Goal: Task Accomplishment & Management: Manage account settings

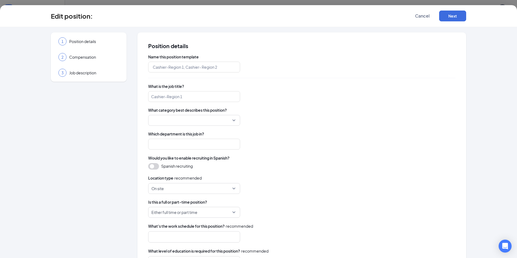
type input "Calle Sol Latin Café - Assistant Manager"
type input "Assistant Manager"
type input "Front Of House Management"
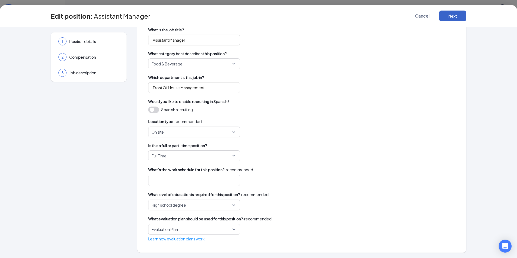
click at [458, 17] on button "Next" at bounding box center [452, 16] width 27 height 11
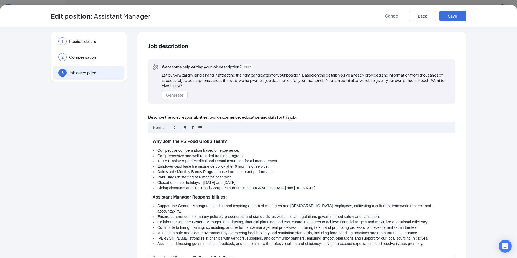
scroll to position [27, 0]
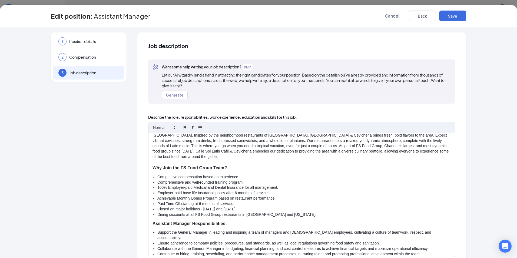
drag, startPoint x: 265, startPoint y: 208, endPoint x: 131, endPoint y: 211, distance: 133.9
click at [131, 211] on div "1 Position details 2 Compensation 3 Job description Additional information Job …" at bounding box center [258, 169] width 415 height 275
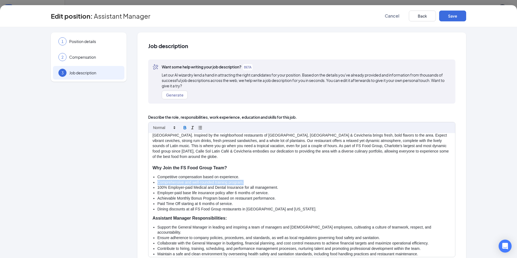
drag, startPoint x: 245, startPoint y: 182, endPoint x: 145, endPoint y: 182, distance: 99.5
click at [145, 182] on div "Job description Want some help writing your job description? BETA Let our AI wi…" at bounding box center [301, 169] width 329 height 275
click at [405, 215] on div "Restaurant Assistant Manager | Calle Sol Latin Café & Cevicheria | {{location_n…" at bounding box center [302, 195] width 307 height 124
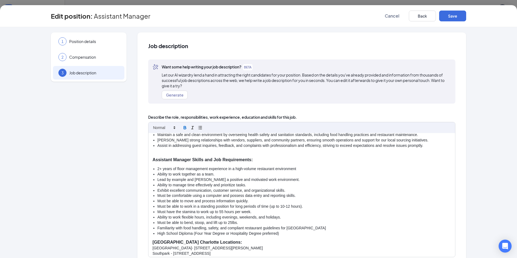
scroll to position [225, 0]
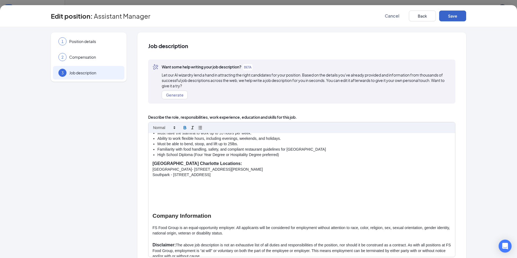
click at [454, 16] on button "Save" at bounding box center [452, 16] width 27 height 11
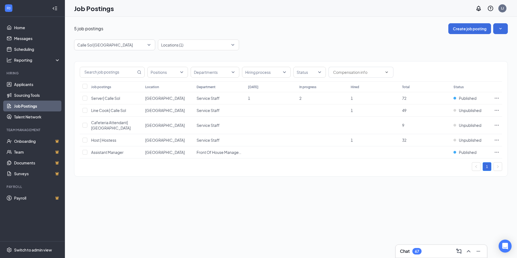
click at [434, 253] on div "Chat 67" at bounding box center [441, 251] width 83 height 9
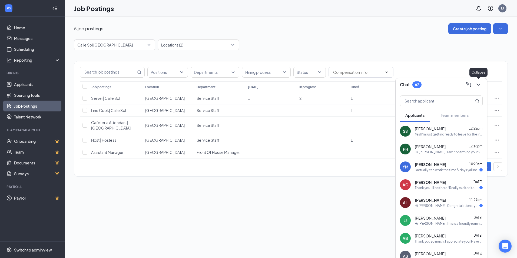
click at [477, 86] on icon "ChevronDown" at bounding box center [478, 84] width 6 height 6
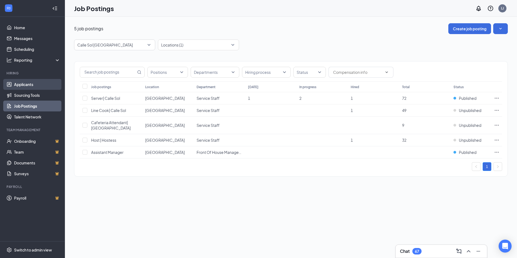
click at [24, 84] on link "Applicants" at bounding box center [37, 84] width 46 height 11
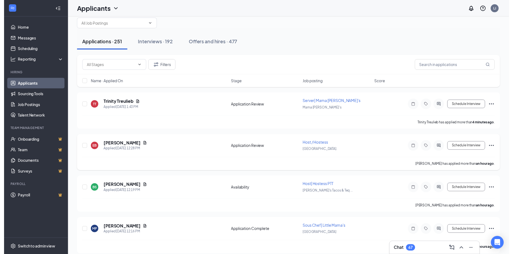
scroll to position [81, 0]
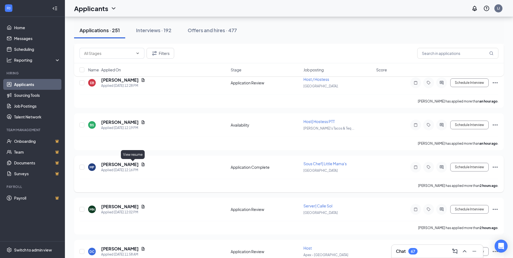
click at [141, 164] on icon "Document" at bounding box center [143, 164] width 4 height 4
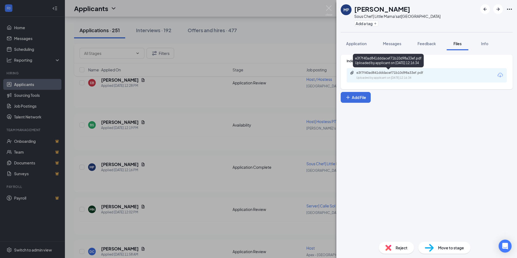
click at [388, 73] on div "e3f7f40ad841dddacef71b10d98a33ef.pdf" at bounding box center [395, 73] width 76 height 4
click at [330, 10] on img at bounding box center [329, 10] width 7 height 11
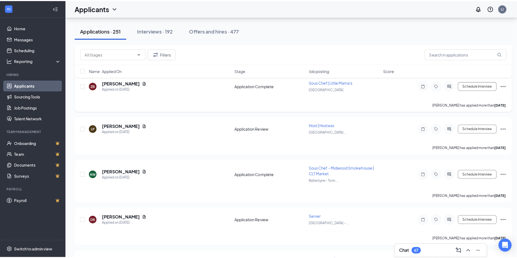
scroll to position [3111, 0]
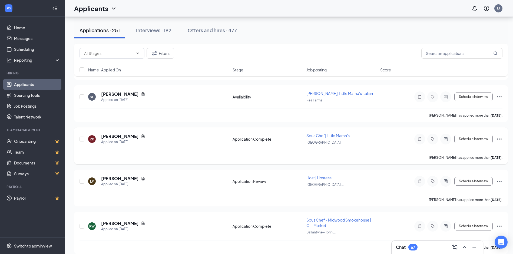
click at [142, 134] on icon "Document" at bounding box center [143, 136] width 3 height 4
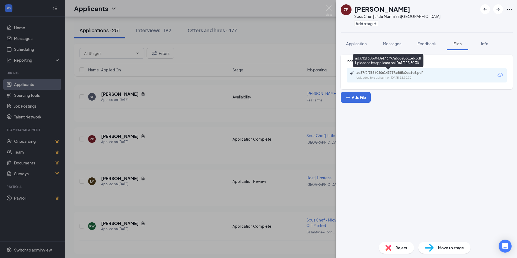
click at [393, 79] on div "Uploaded by applicant on Sep 13, 2025 at 13:30:30" at bounding box center [397, 78] width 81 height 4
click at [405, 247] on span "Reject" at bounding box center [402, 248] width 12 height 6
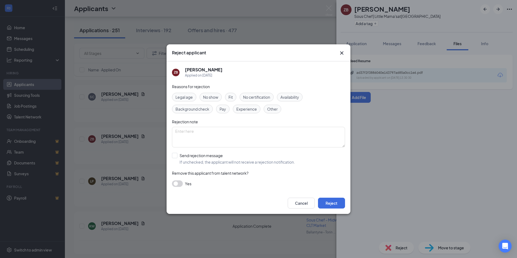
click at [252, 106] on span "Experience" at bounding box center [246, 109] width 21 height 6
click at [339, 205] on button "Reject" at bounding box center [331, 203] width 27 height 11
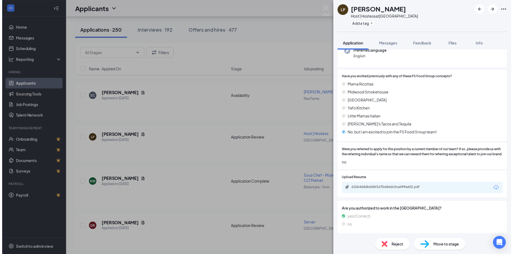
scroll to position [81, 0]
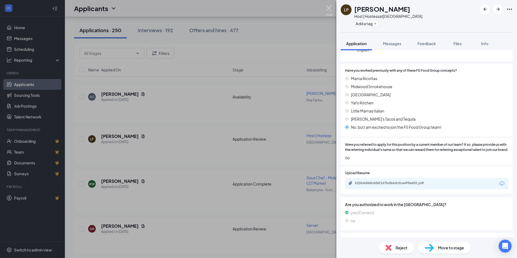
click at [329, 9] on img at bounding box center [329, 10] width 7 height 11
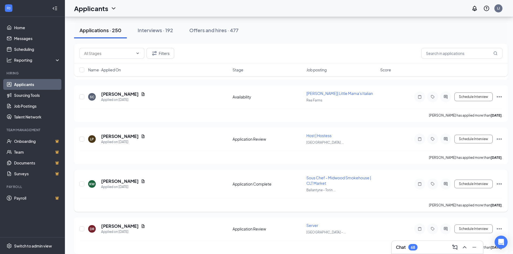
click at [142, 179] on icon "Document" at bounding box center [143, 181] width 3 height 4
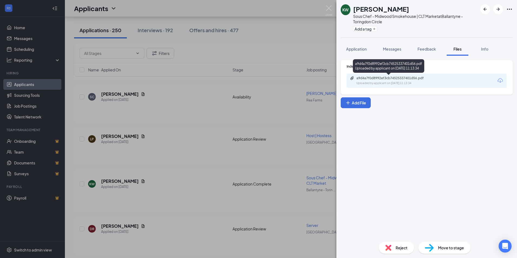
click at [389, 84] on div "Uploaded by applicant on Sep 13, 2025 at 11:13:34" at bounding box center [397, 83] width 81 height 4
click at [397, 245] on span "Reject" at bounding box center [402, 248] width 12 height 6
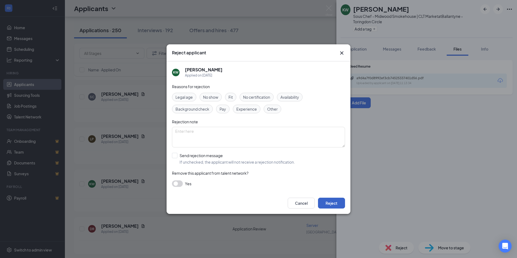
click at [336, 206] on button "Reject" at bounding box center [331, 203] width 27 height 11
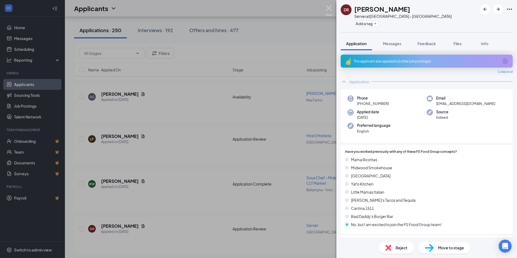
click at [327, 8] on img at bounding box center [329, 10] width 7 height 11
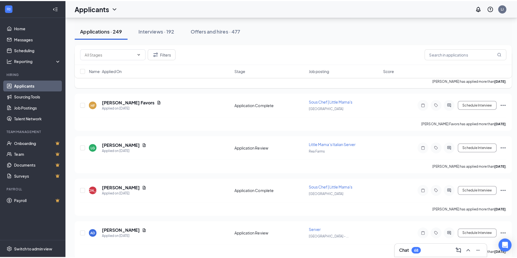
scroll to position [3408, 0]
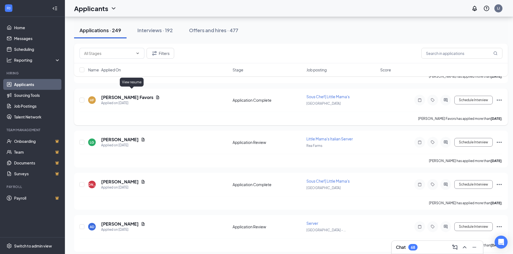
click at [156, 95] on icon "Document" at bounding box center [157, 97] width 3 height 4
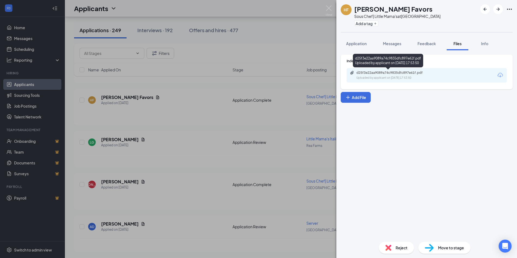
click at [417, 77] on div "Uploaded by applicant on Sep 12, 2025 at 17:53:50" at bounding box center [397, 78] width 81 height 4
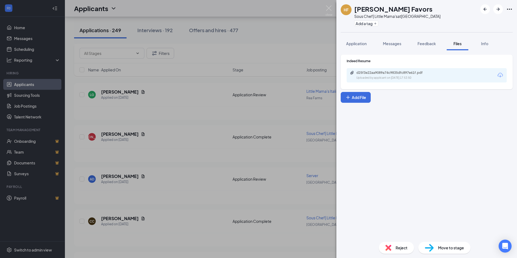
scroll to position [3403, 0]
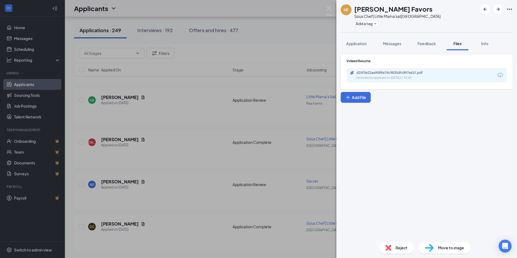
click at [390, 247] on img at bounding box center [388, 248] width 6 height 6
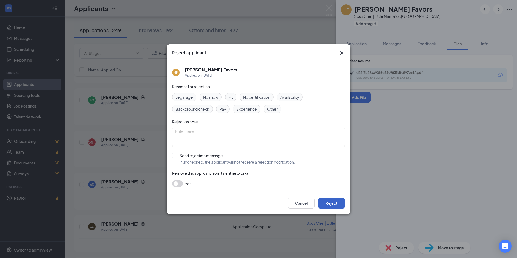
click at [331, 204] on button "Reject" at bounding box center [331, 203] width 27 height 11
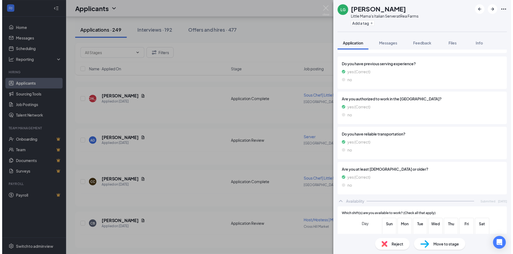
scroll to position [271, 0]
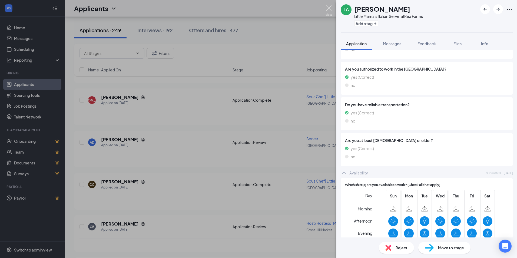
click at [327, 6] on img at bounding box center [329, 10] width 7 height 11
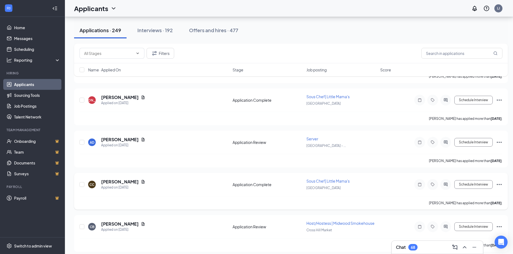
click at [131, 178] on div "CC Charles Cole Applied on Sep 12 Application Complete Sous Chef| Little Mama's…" at bounding box center [291, 187] width 423 height 18
click at [141, 180] on icon "Document" at bounding box center [143, 182] width 4 height 4
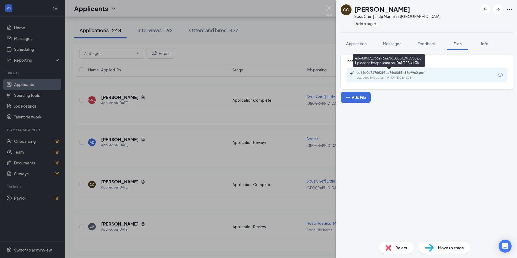
click at [385, 76] on div "Uploaded by applicant on Sep 12, 2025 at 15:41:38" at bounding box center [397, 78] width 81 height 4
click at [444, 246] on span "Move to stage" at bounding box center [451, 248] width 26 height 6
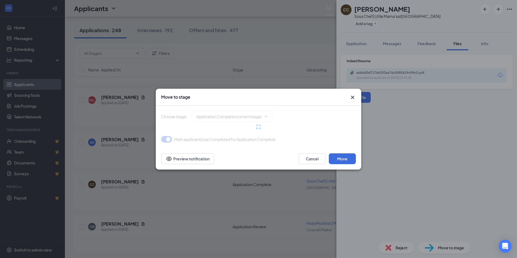
type input "Phone Interview (next stage)"
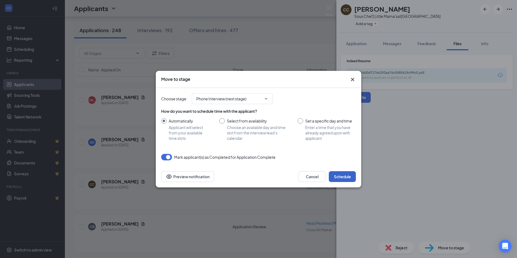
click at [349, 175] on button "Schedule" at bounding box center [342, 176] width 27 height 11
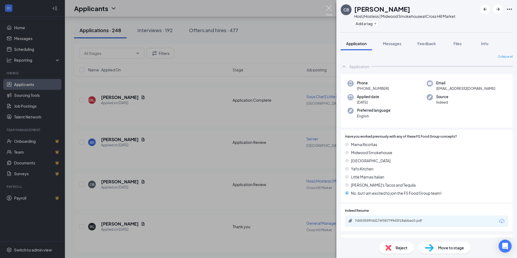
click at [329, 8] on img at bounding box center [329, 10] width 7 height 11
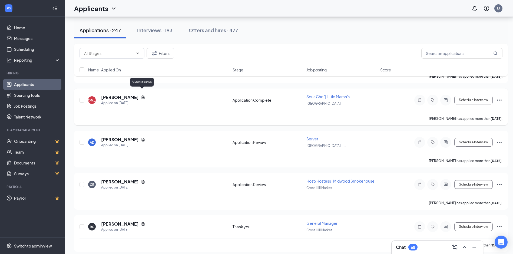
click at [142, 95] on icon "Document" at bounding box center [143, 97] width 3 height 4
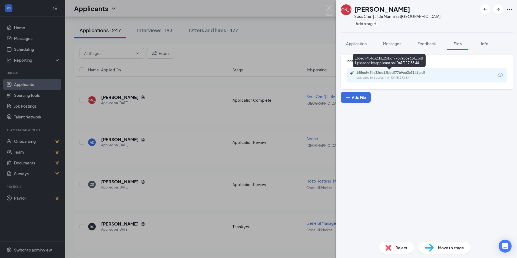
click at [387, 77] on div "Uploaded by applicant on Sep 12, 2025 at 17:38:44" at bounding box center [397, 78] width 81 height 4
click at [396, 247] on span "Reject" at bounding box center [402, 248] width 12 height 6
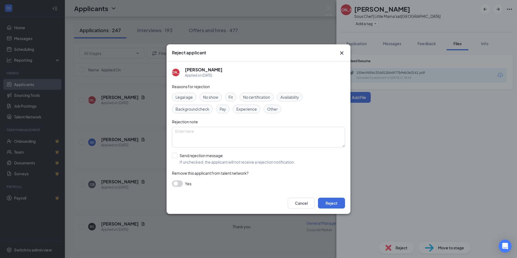
click at [242, 110] on span "Experience" at bounding box center [246, 109] width 21 height 6
click at [329, 203] on button "Reject" at bounding box center [331, 203] width 27 height 11
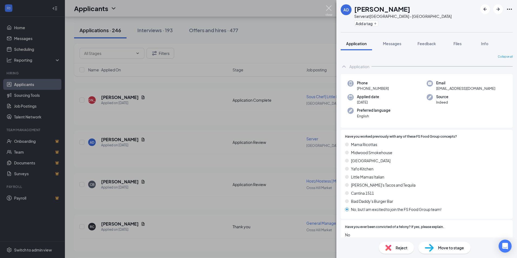
click at [331, 5] on img at bounding box center [329, 10] width 7 height 11
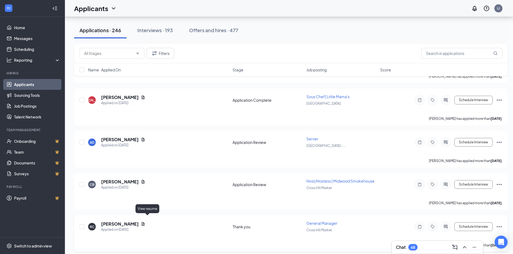
click at [145, 222] on icon "Document" at bounding box center [143, 224] width 3 height 4
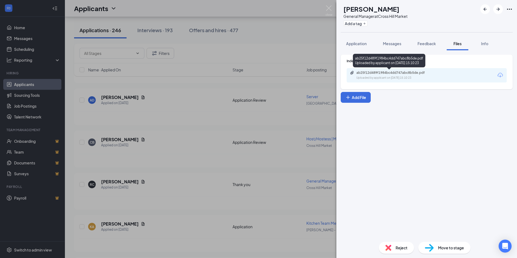
drag, startPoint x: 384, startPoint y: 75, endPoint x: 384, endPoint y: 78, distance: 3.0
click at [384, 75] on div "ab25f12d489f1984bc4dd747abc8b5de.pdf" at bounding box center [395, 73] width 76 height 4
click at [398, 243] on div "Reject" at bounding box center [396, 248] width 35 height 12
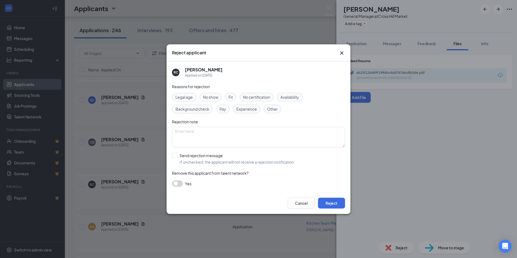
click at [251, 109] on span "Experience" at bounding box center [246, 109] width 21 height 6
click at [337, 203] on button "Reject" at bounding box center [331, 203] width 27 height 11
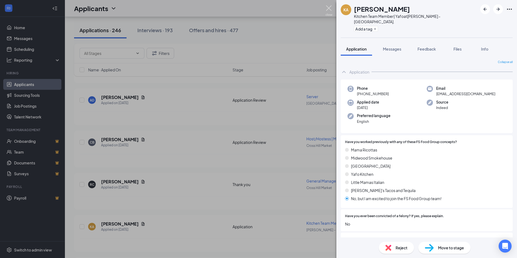
click at [329, 7] on img at bounding box center [329, 10] width 7 height 11
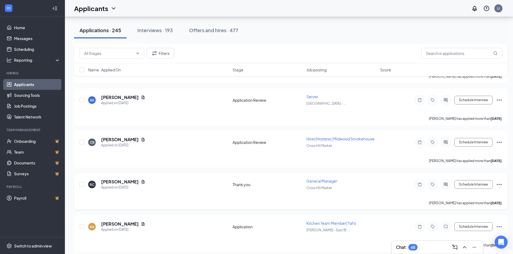
click at [145, 180] on icon "Document" at bounding box center [143, 182] width 4 height 4
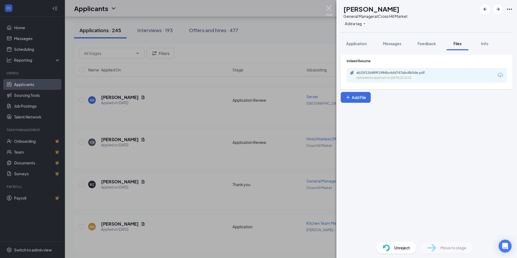
click at [328, 8] on img at bounding box center [329, 10] width 7 height 11
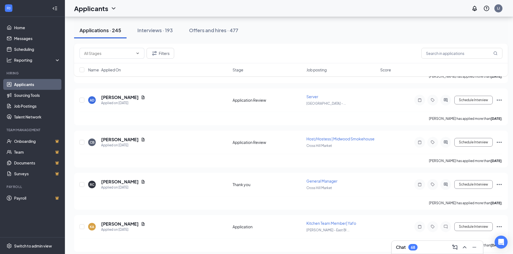
click at [430, 248] on div "Chat 68" at bounding box center [437, 247] width 83 height 9
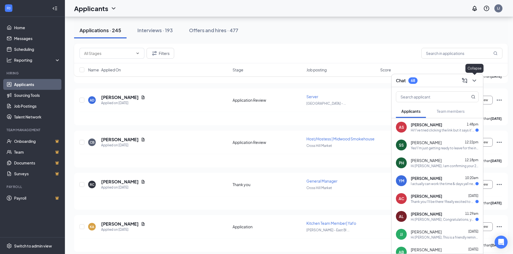
click at [478, 83] on button at bounding box center [474, 80] width 9 height 9
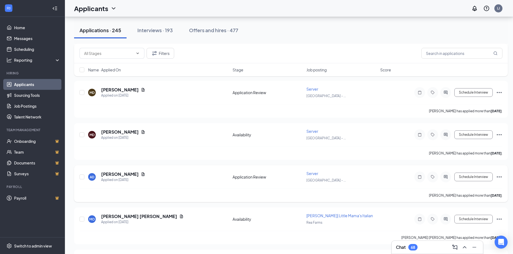
scroll to position [3723, 0]
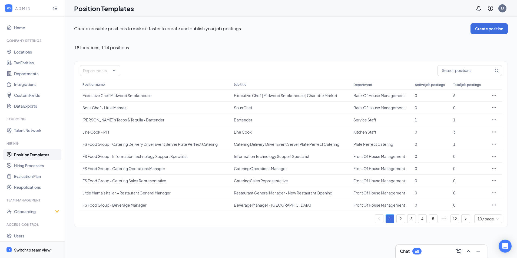
click at [43, 249] on div "Switch to team view" at bounding box center [32, 249] width 37 height 5
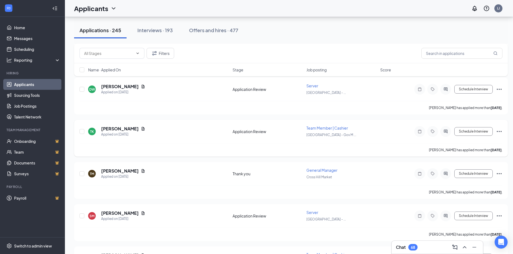
scroll to position [3836, 0]
click at [141, 169] on icon "Document" at bounding box center [143, 171] width 4 height 4
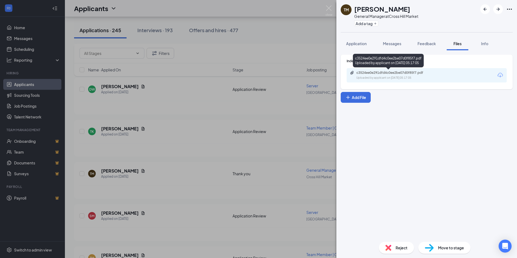
click at [405, 74] on div "c3524ee0e291dfd4c0ee2be07d0f85f7.pdf" at bounding box center [395, 73] width 76 height 4
click at [403, 249] on span "Reject" at bounding box center [402, 248] width 12 height 6
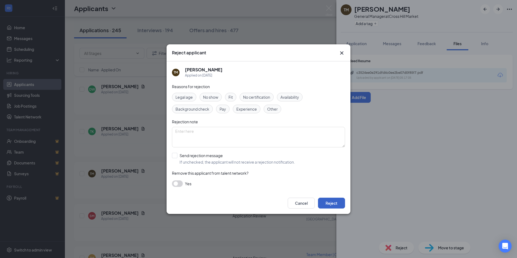
click at [332, 204] on button "Reject" at bounding box center [331, 203] width 27 height 11
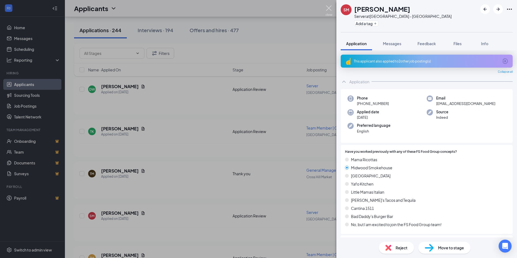
click at [330, 10] on img at bounding box center [329, 10] width 7 height 11
